Goal: Task Accomplishment & Management: Use online tool/utility

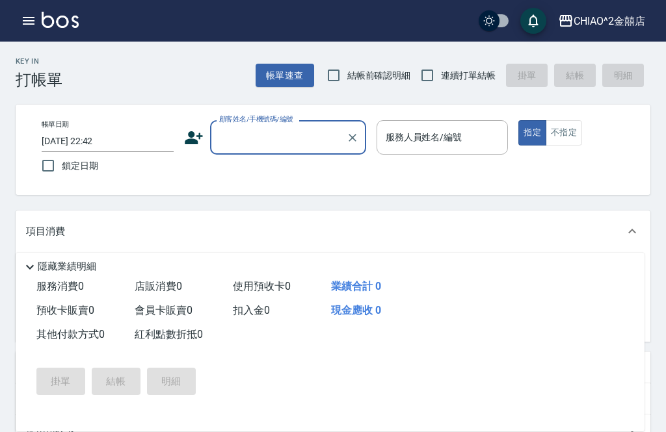
click at [294, 144] on input "顧客姓名/手機號碼/編號" at bounding box center [278, 137] width 125 height 23
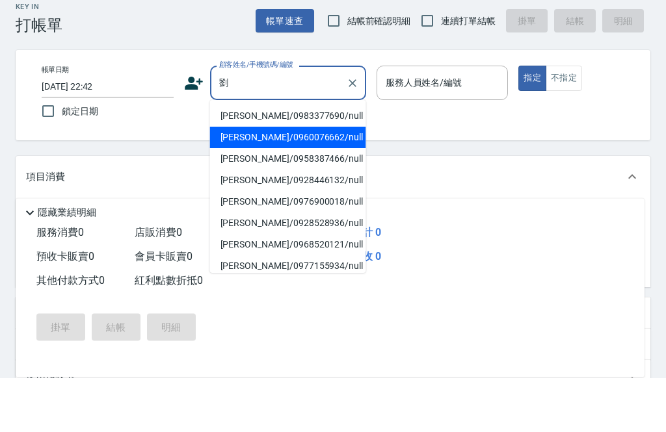
click at [300, 181] on li "[PERSON_NAME]/0960076662/null" at bounding box center [288, 191] width 156 height 21
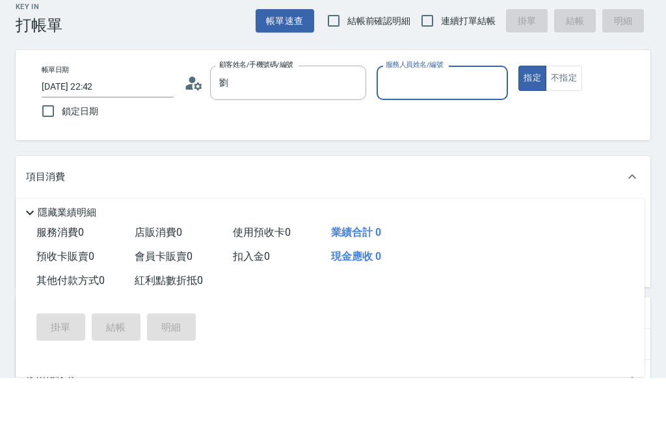
type input "[PERSON_NAME]/0960076662/null"
click at [462, 126] on input "服務人員姓名/編號" at bounding box center [442, 137] width 120 height 23
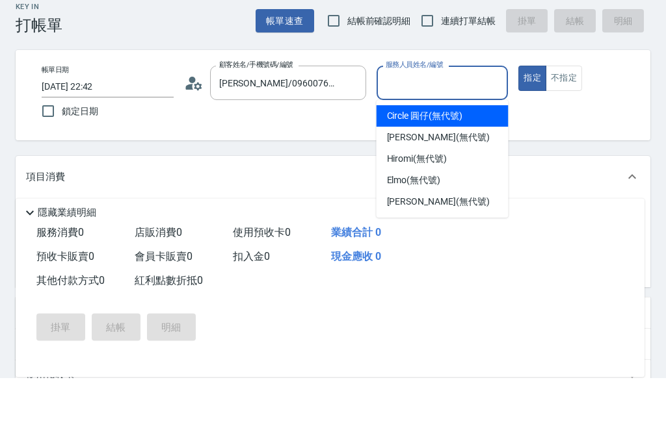
click at [458, 164] on span "Circle 圓仔 (無代號)" at bounding box center [424, 171] width 75 height 14
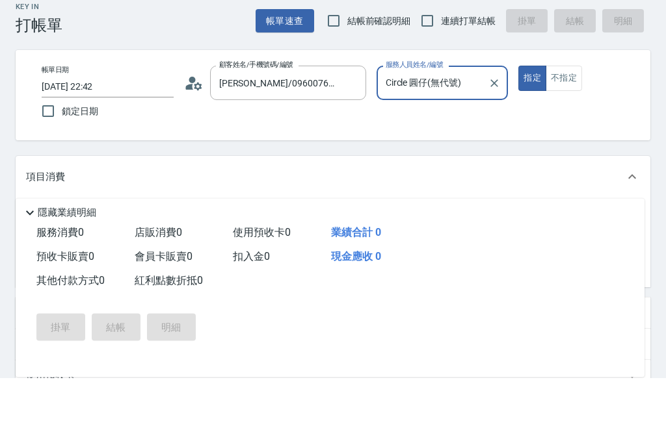
click at [467, 126] on input "Circle 圓仔(無代號)" at bounding box center [432, 137] width 101 height 23
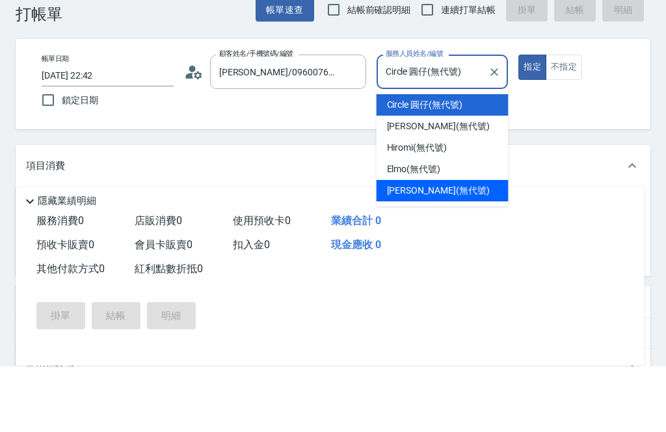
click at [452, 246] on div "[PERSON_NAME] (無代號)" at bounding box center [442, 256] width 132 height 21
type input "[PERSON_NAME](無代號)"
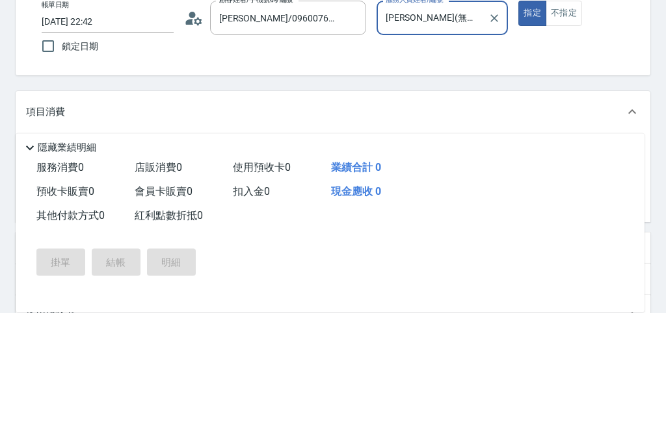
click at [168, 263] on input "服務名稱/代號" at bounding box center [125, 274] width 131 height 23
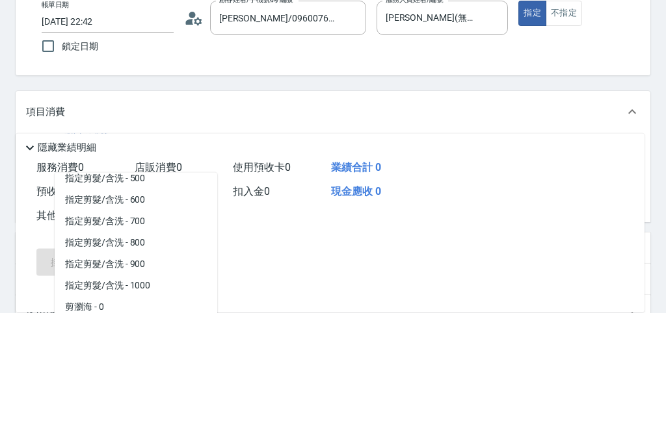
scroll to position [53, 0]
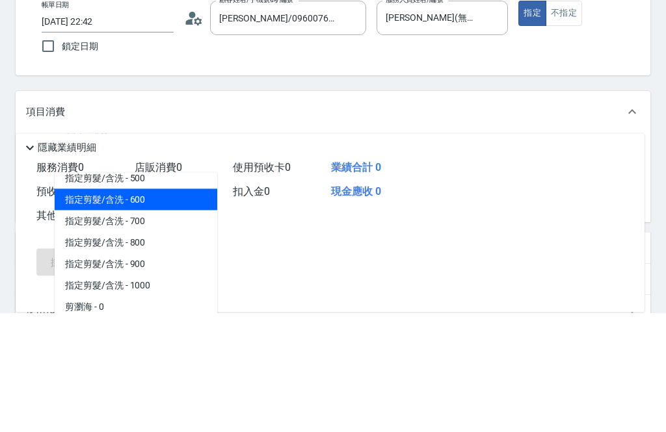
click at [185, 309] on span "指定剪髮/含洗 - 600" at bounding box center [136, 319] width 163 height 21
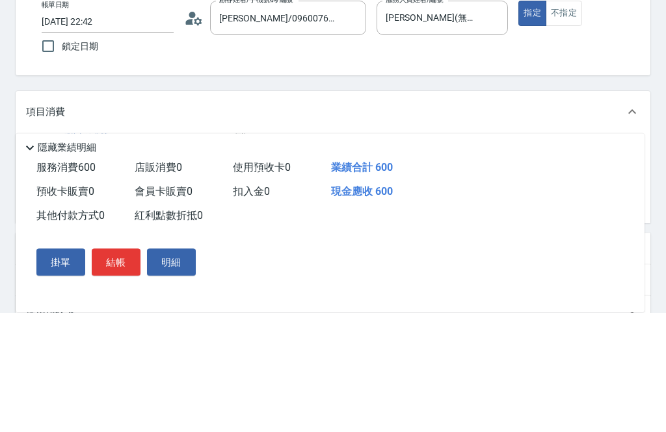
type input "指定剪髮/含洗"
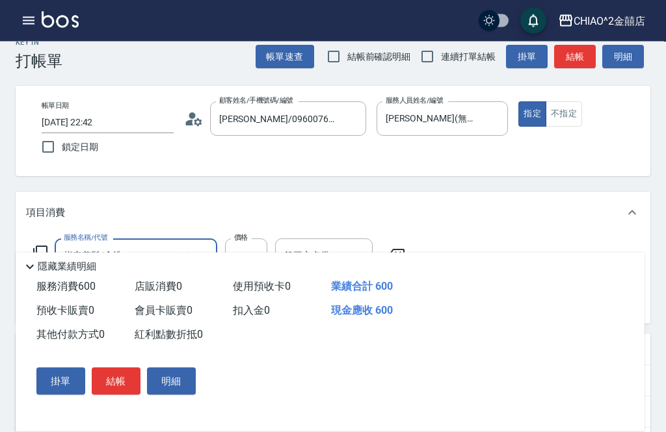
scroll to position [20, 0]
click at [115, 395] on button "結帳" at bounding box center [116, 381] width 49 height 27
